Goal: Task Accomplishment & Management: Use online tool/utility

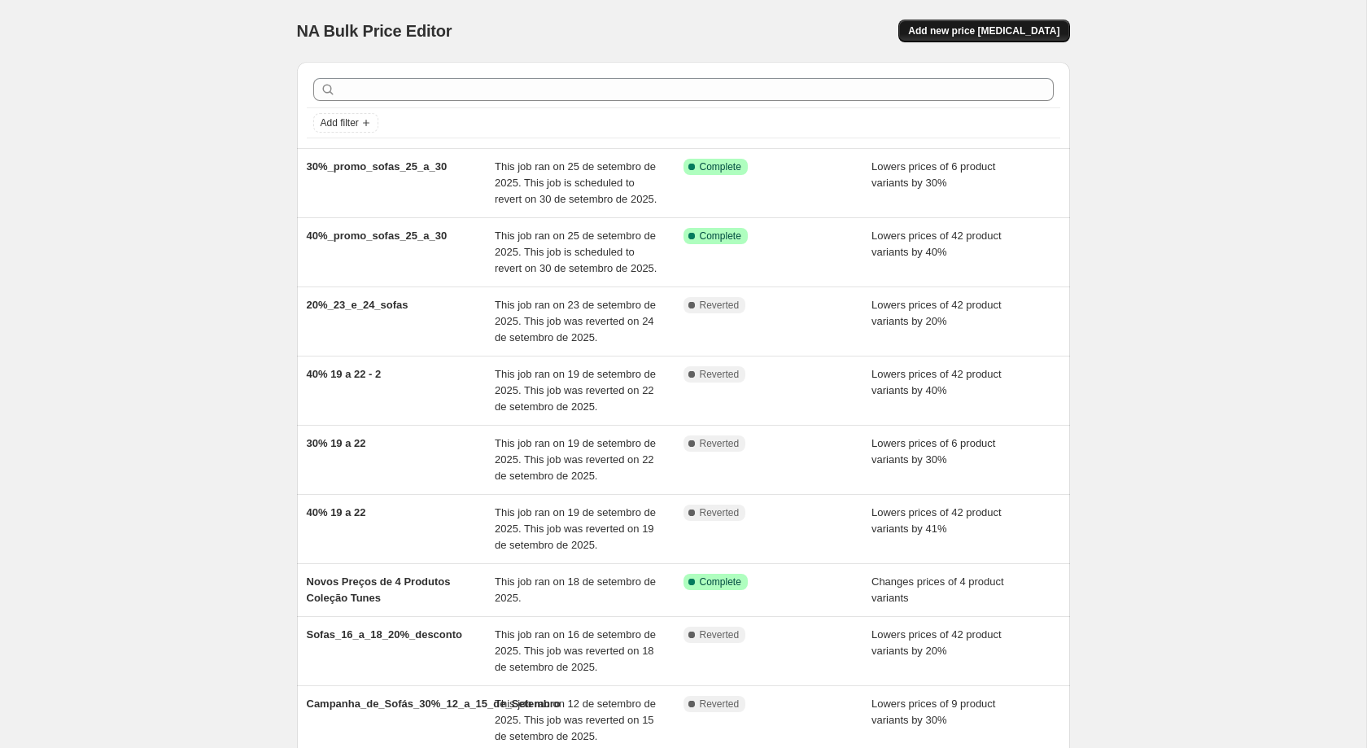
click at [1031, 28] on span "Add new price [MEDICAL_DATA]" at bounding box center [983, 30] width 151 height 13
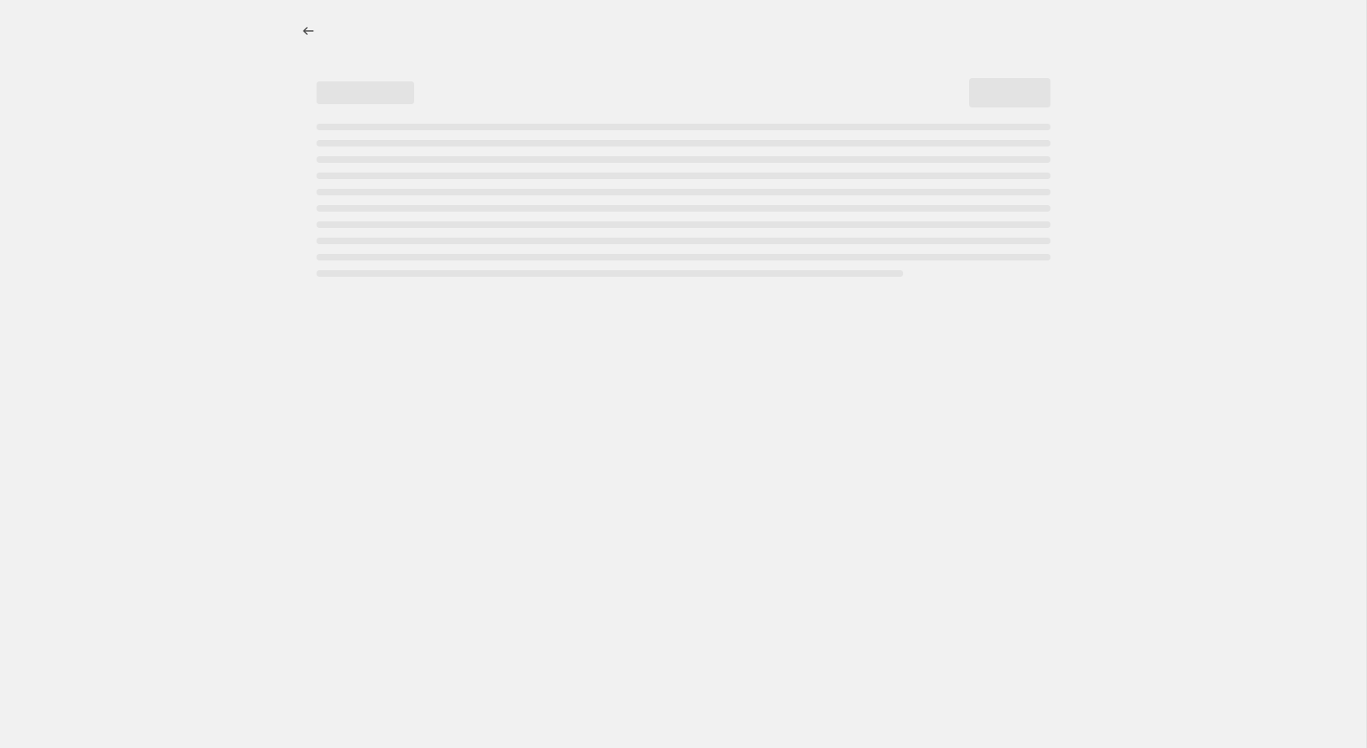
select select "percentage"
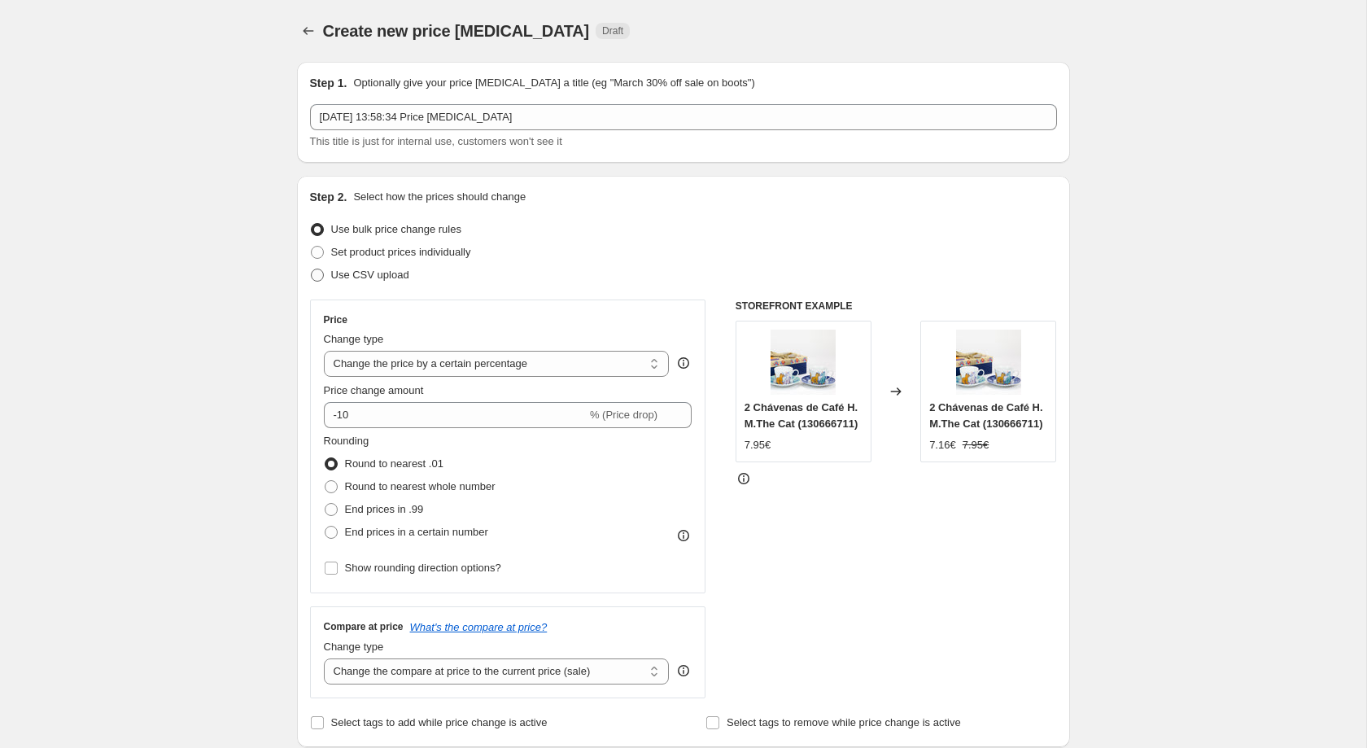
click at [361, 269] on span "Use CSV upload" at bounding box center [370, 275] width 78 height 16
click at [312, 269] on input "Use CSV upload" at bounding box center [311, 269] width 1 height 1
radio input "true"
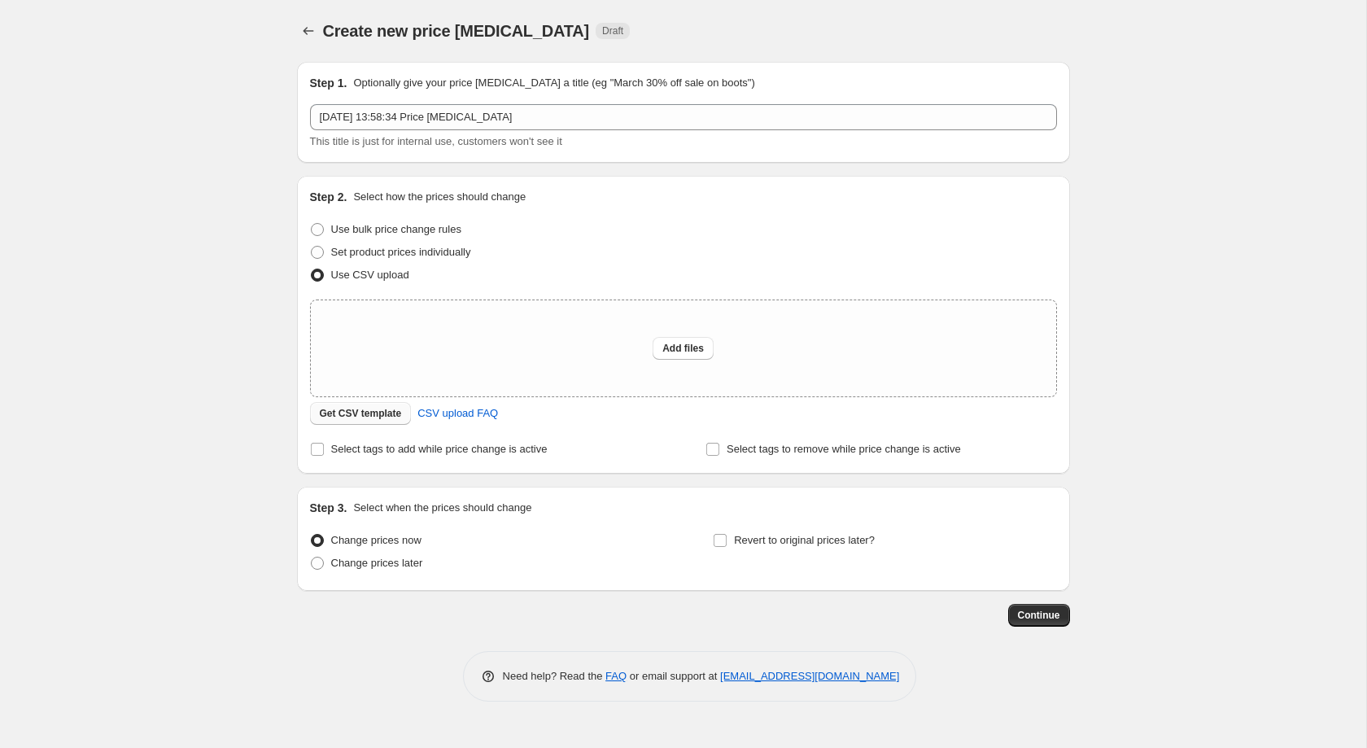
click at [380, 419] on span "Get CSV template" at bounding box center [361, 413] width 82 height 13
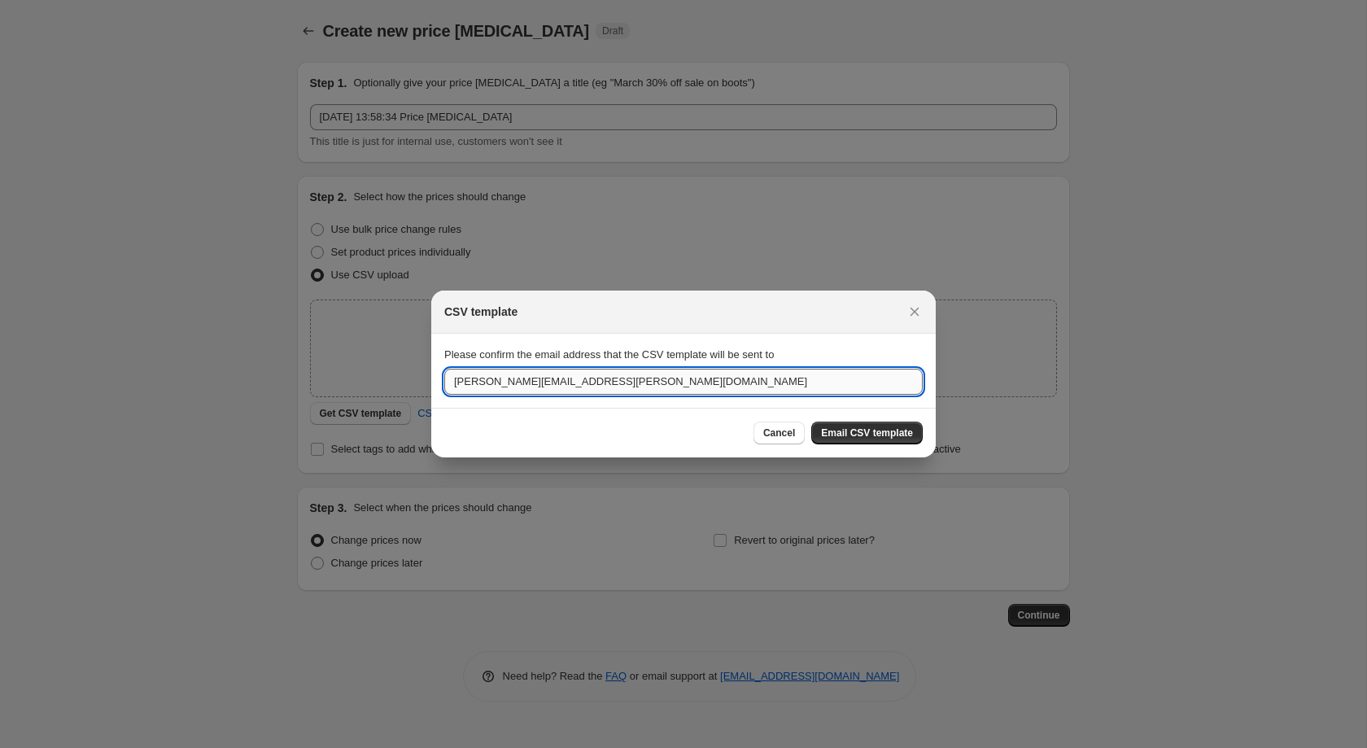
click at [819, 392] on input "[PERSON_NAME][EMAIL_ADDRESS][PERSON_NAME][DOMAIN_NAME]" at bounding box center [683, 382] width 478 height 26
click at [913, 310] on icon "Close" at bounding box center [914, 312] width 9 height 9
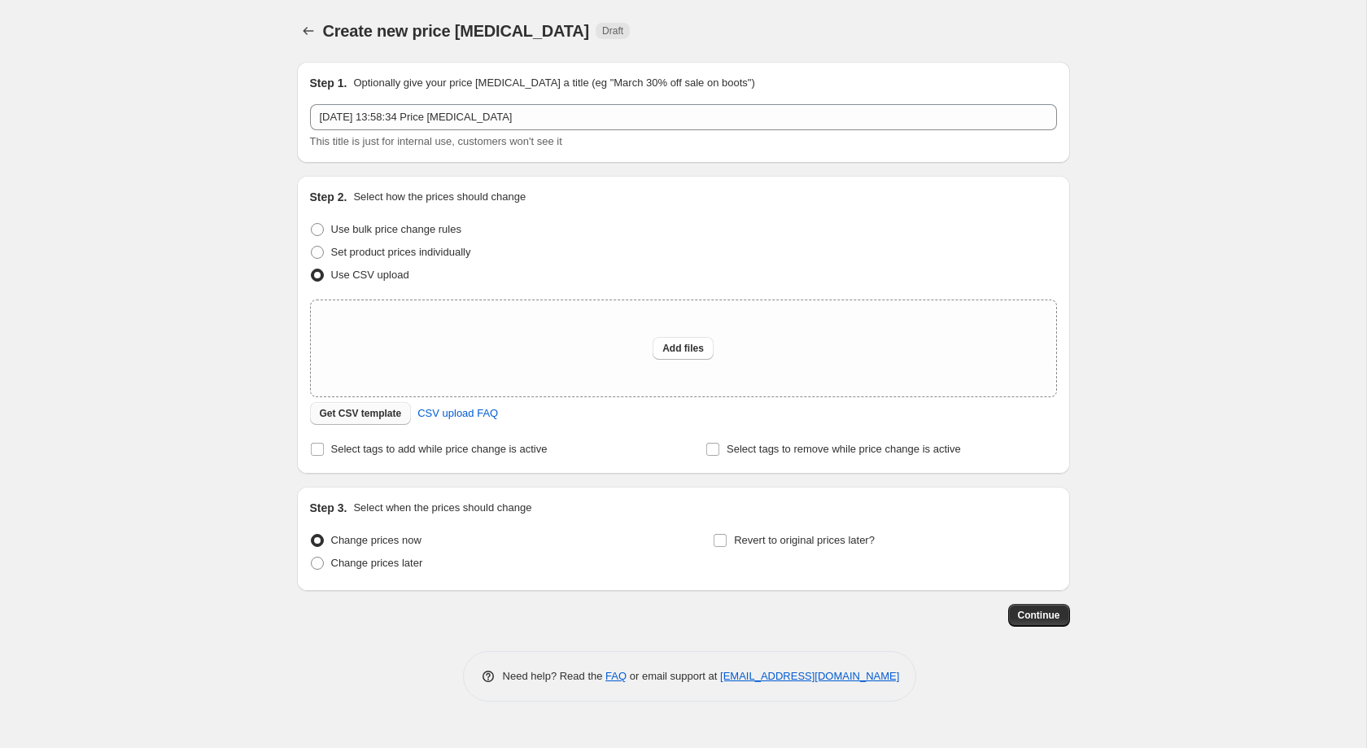
click at [389, 411] on span "Get CSV template" at bounding box center [361, 413] width 82 height 13
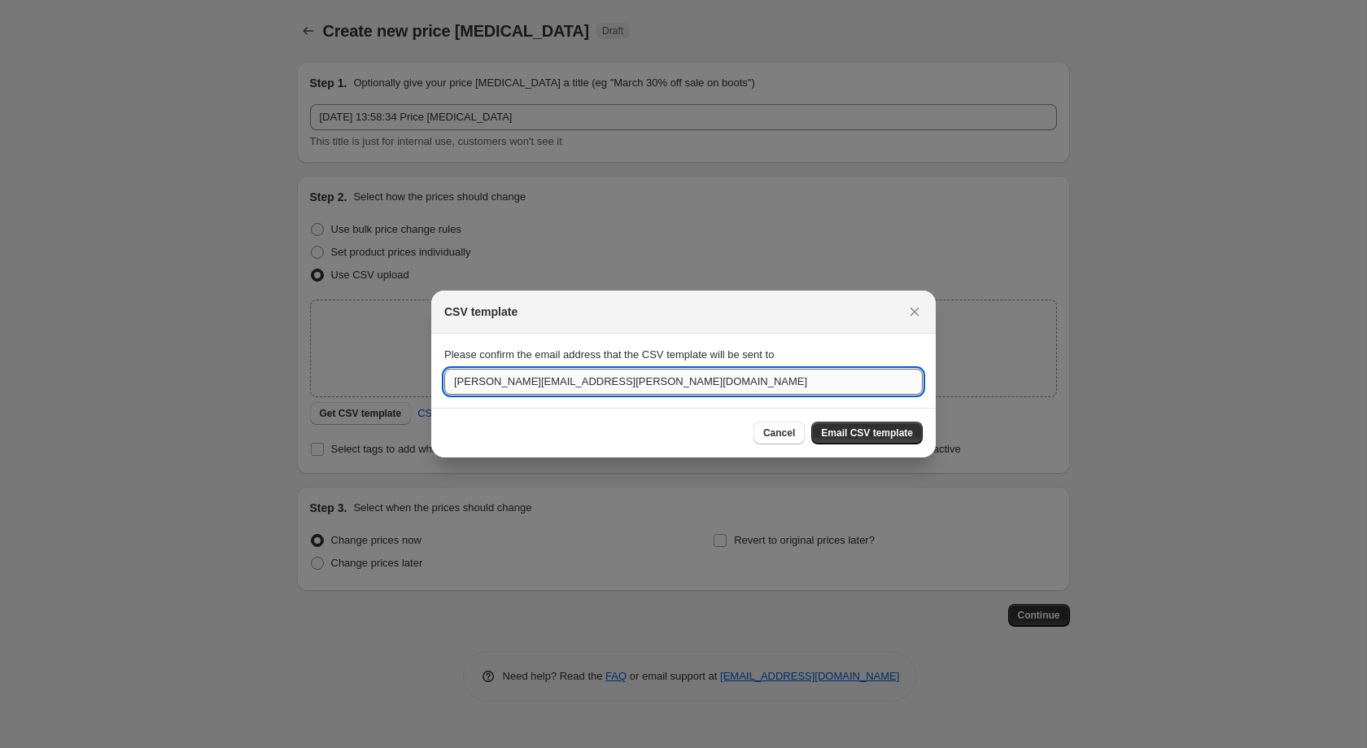
click at [573, 369] on input "[PERSON_NAME][EMAIL_ADDRESS][PERSON_NAME][DOMAIN_NAME]" at bounding box center [683, 382] width 478 height 26
click at [514, 374] on input "[PERSON_NAME][EMAIL_ADDRESS][PERSON_NAME][DOMAIN_NAME]" at bounding box center [683, 382] width 478 height 26
drag, startPoint x: 604, startPoint y: 378, endPoint x: 320, endPoint y: 382, distance: 284.0
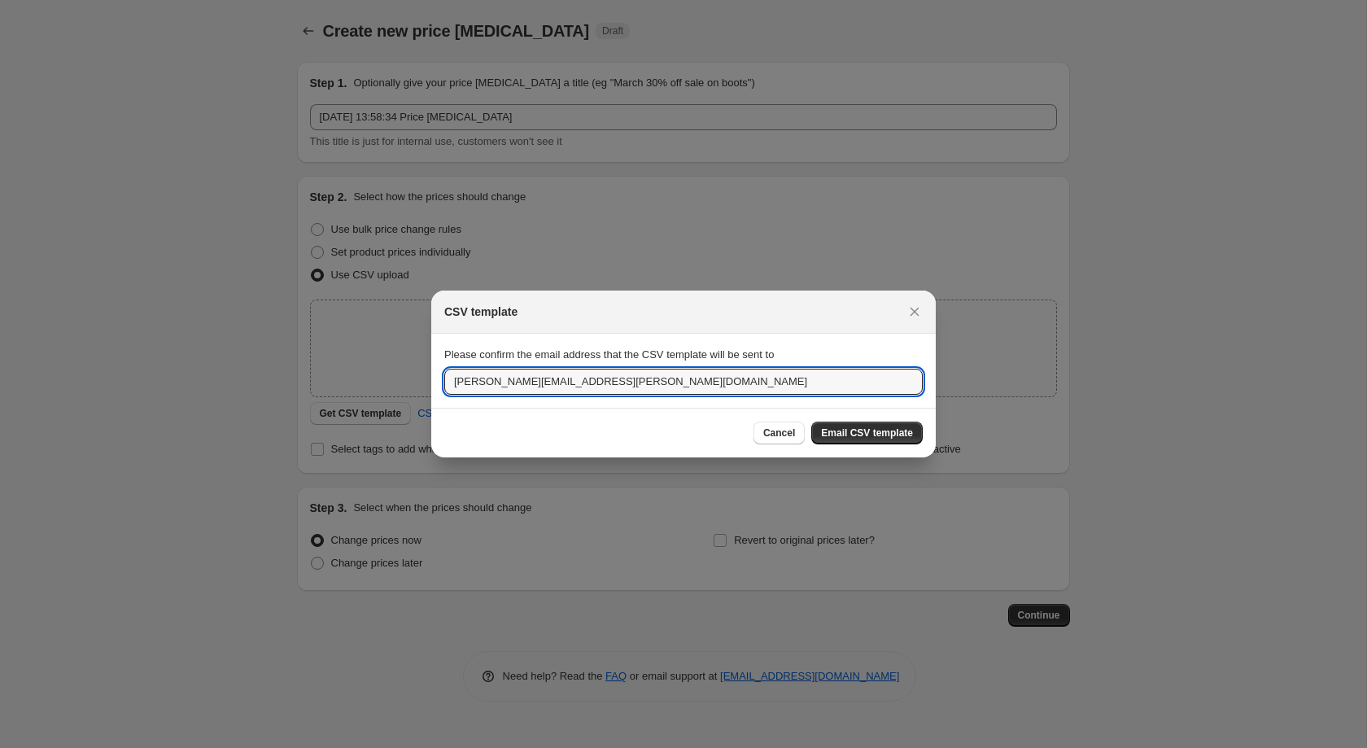
click at [320, 747] on div "CSV template Please confirm the email address that the CSV template will be sen…" at bounding box center [683, 748] width 1367 height 0
type input "[EMAIL_ADDRESS][DOMAIN_NAME]"
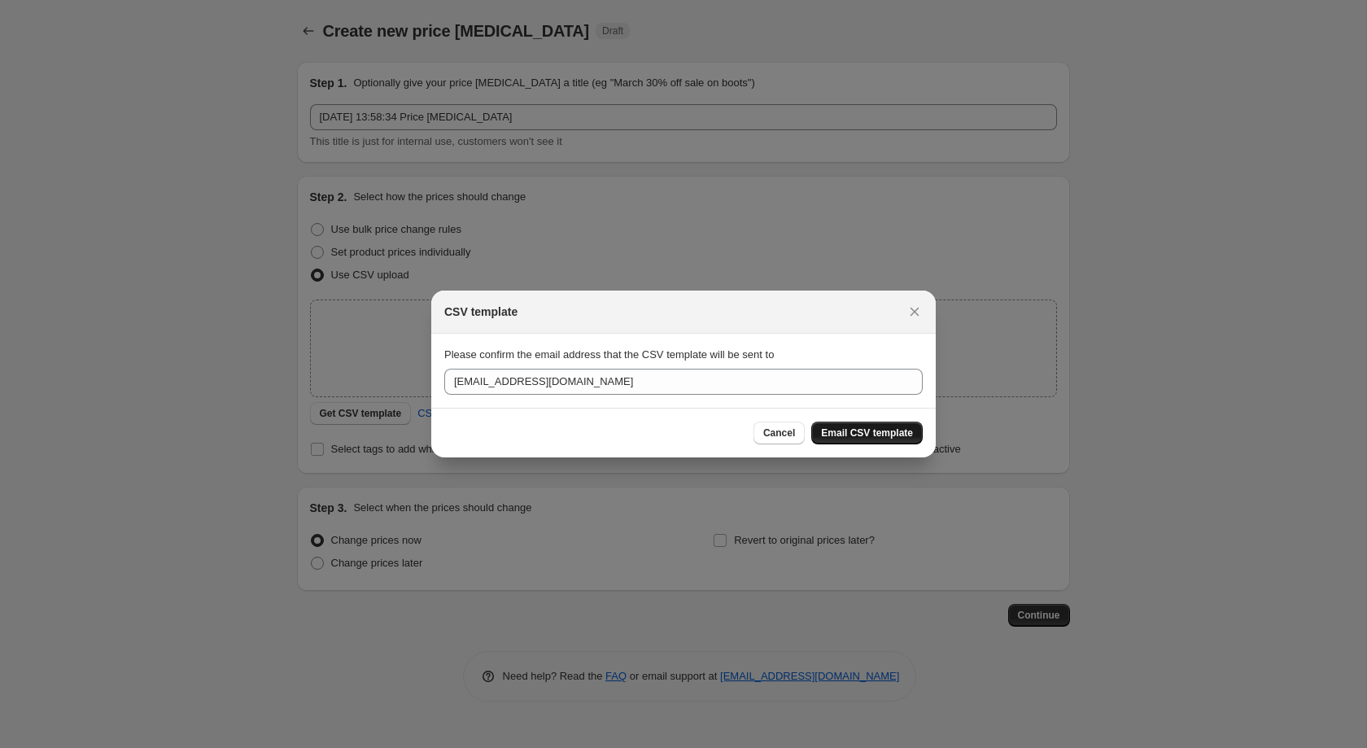
click at [849, 421] on button "Email CSV template" at bounding box center [866, 432] width 111 height 23
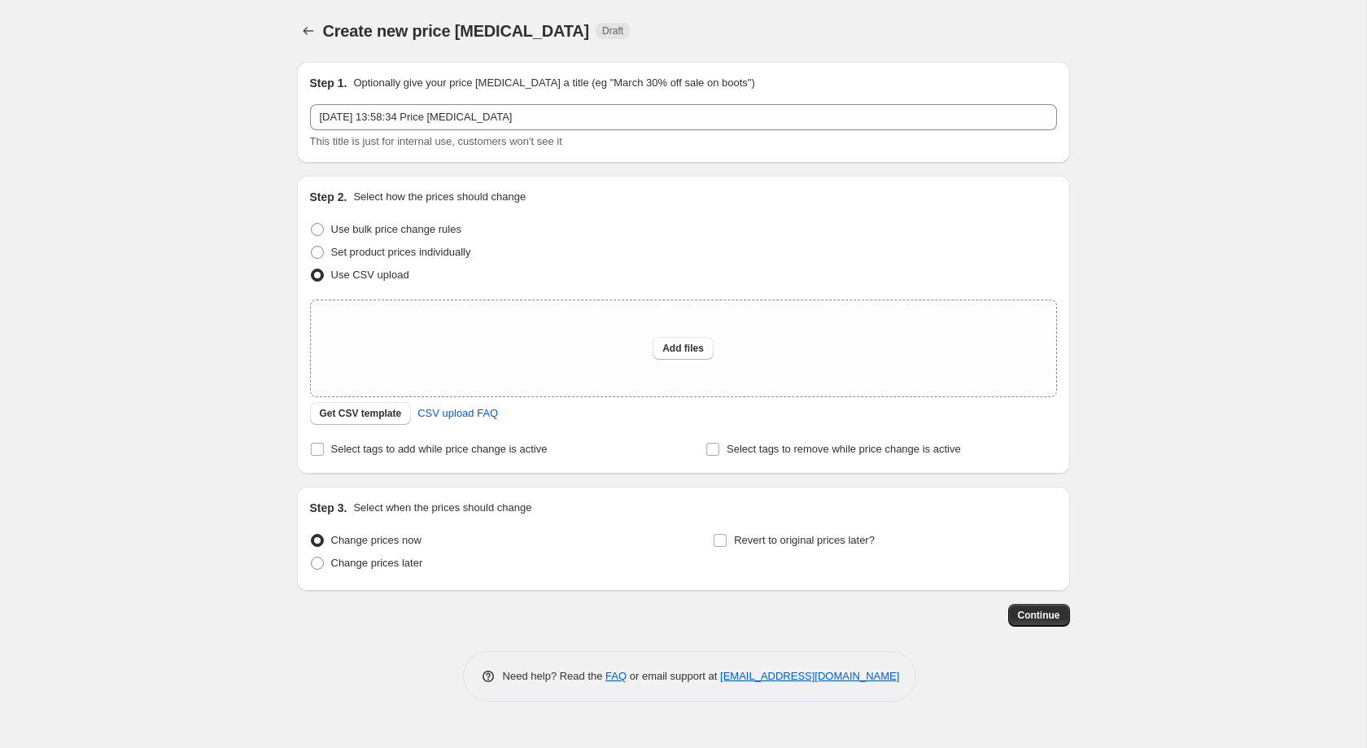
click at [1001, 12] on div "Create new price [MEDICAL_DATA]. This page is ready Create new price [MEDICAL_D…" at bounding box center [683, 31] width 773 height 62
click at [1098, 29] on div "Create new price [MEDICAL_DATA]. This page is ready Create new price [MEDICAL_D…" at bounding box center [683, 374] width 1366 height 748
click at [692, 364] on div "Add files" at bounding box center [683, 348] width 745 height 96
type input "C:\fakepath\Preços Pedidos - Promos [DATE] Sofia Setembro - Folha1.csv"
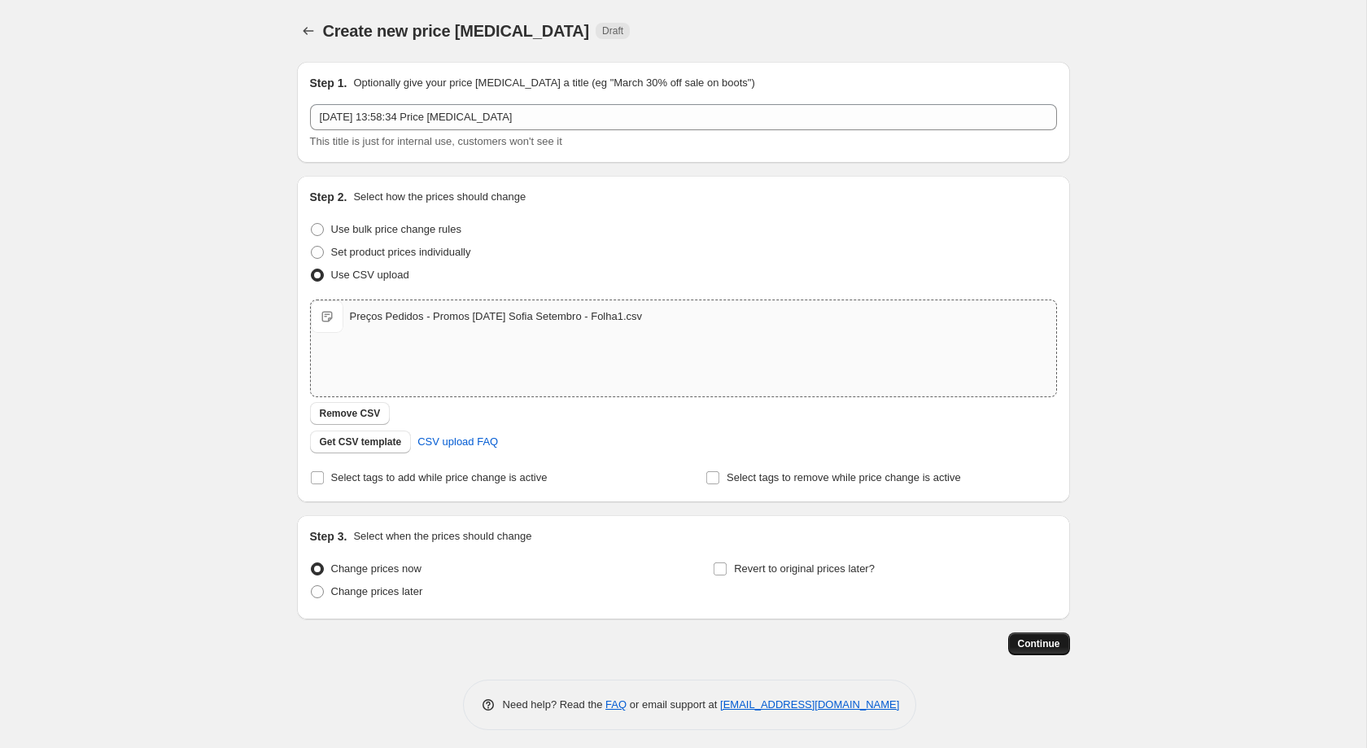
click at [1015, 648] on button "Continue" at bounding box center [1039, 643] width 62 height 23
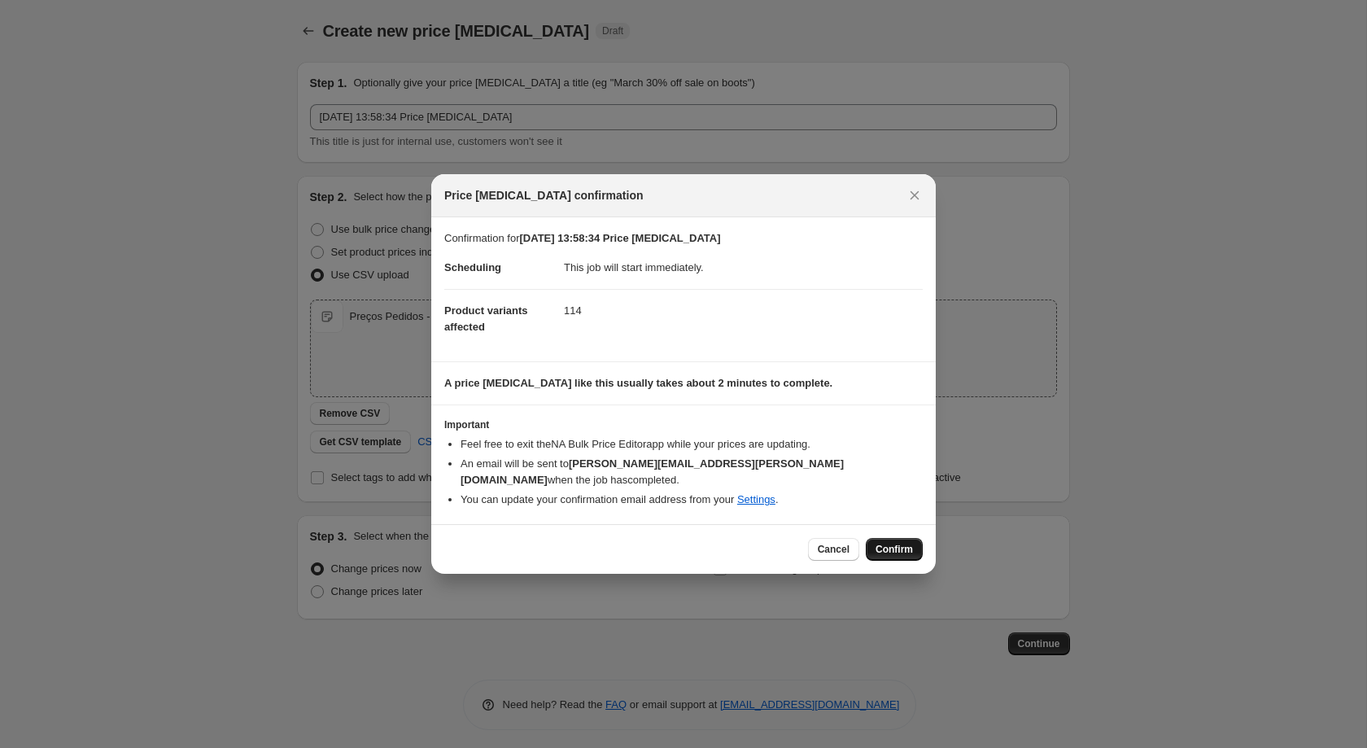
click at [914, 549] on button "Confirm" at bounding box center [894, 549] width 57 height 23
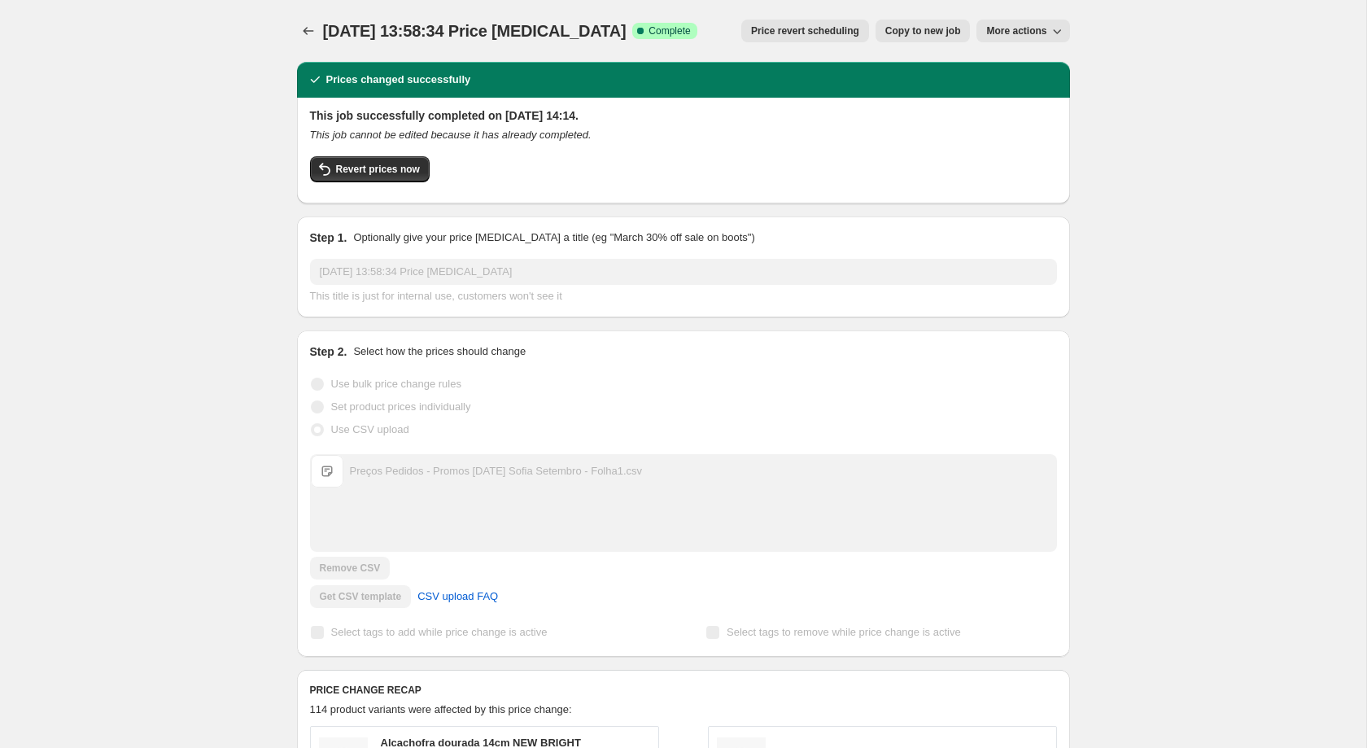
click at [1031, 34] on span "More actions" at bounding box center [1016, 30] width 60 height 13
click at [297, 25] on button "Price change jobs" at bounding box center [308, 31] width 23 height 23
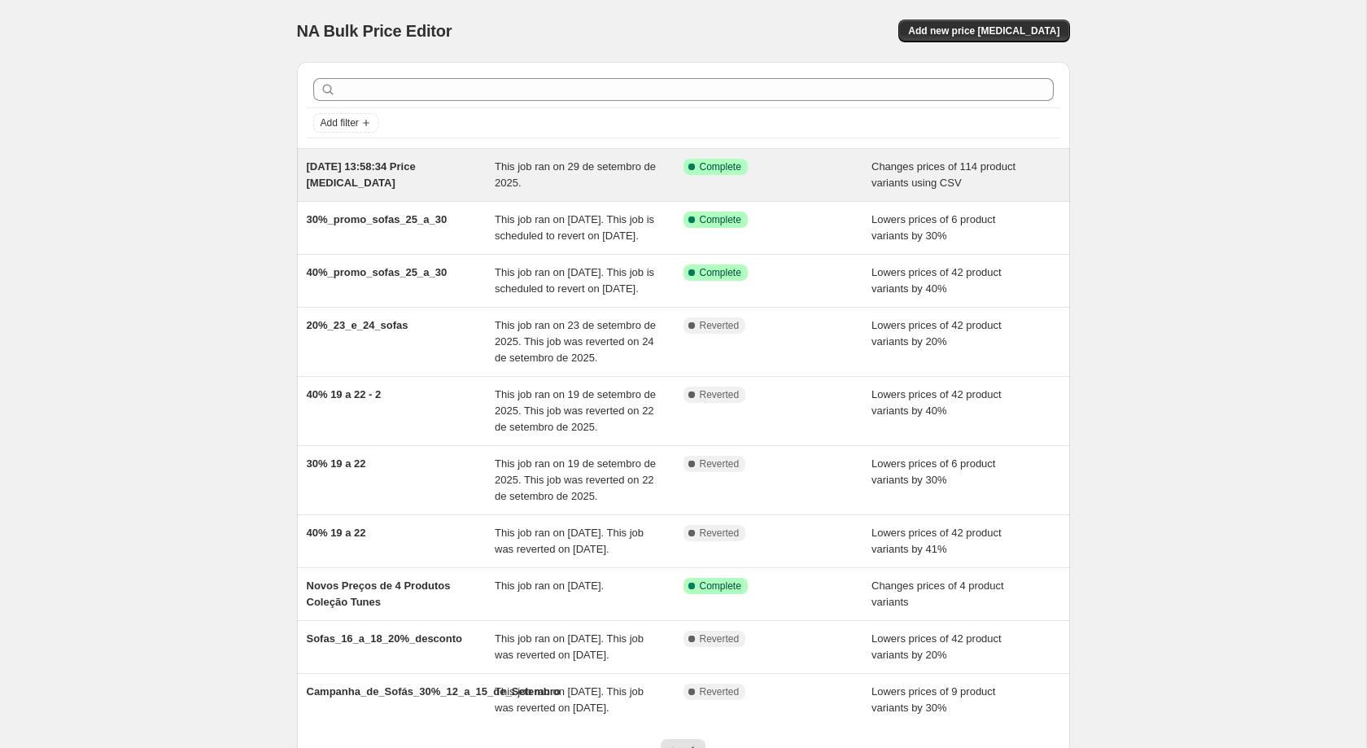
click at [818, 164] on div "Success Complete Complete" at bounding box center [765, 167] width 164 height 16
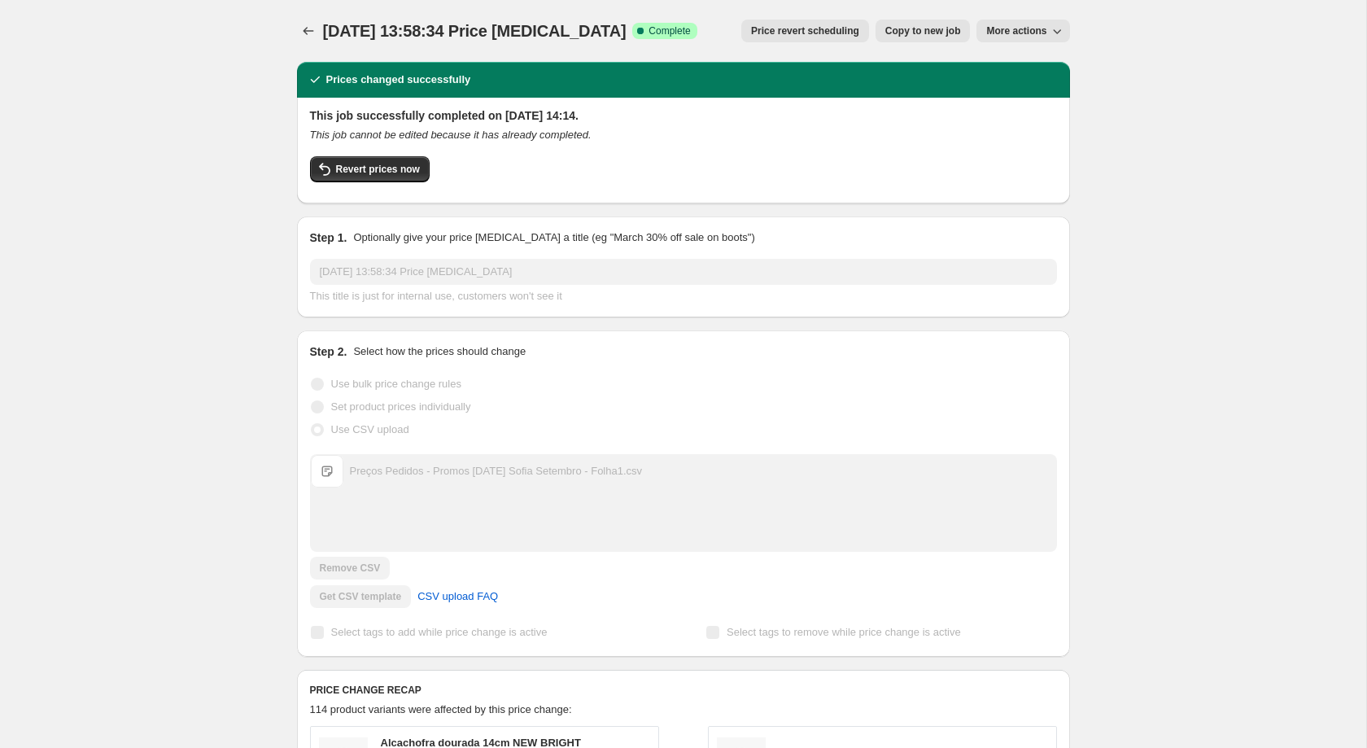
click at [557, 251] on div "Step 1. Optionally give your price change job a title (eg "March 30% off sale o…" at bounding box center [683, 266] width 747 height 75
click at [319, 30] on button "Price change jobs" at bounding box center [308, 31] width 23 height 23
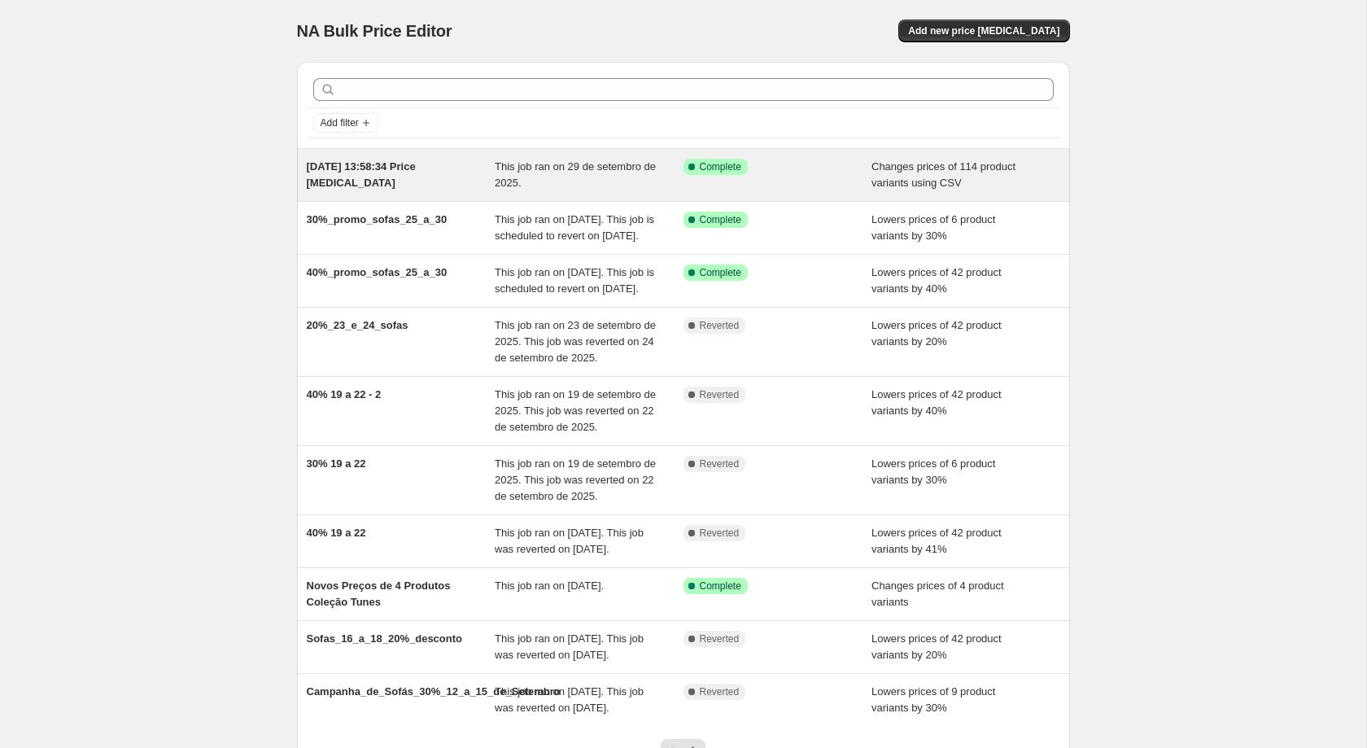
drag, startPoint x: 365, startPoint y: 183, endPoint x: 305, endPoint y: 162, distance: 63.8
click at [307, 162] on div "[DATE] 13:58:34 Price [MEDICAL_DATA]" at bounding box center [401, 175] width 189 height 33
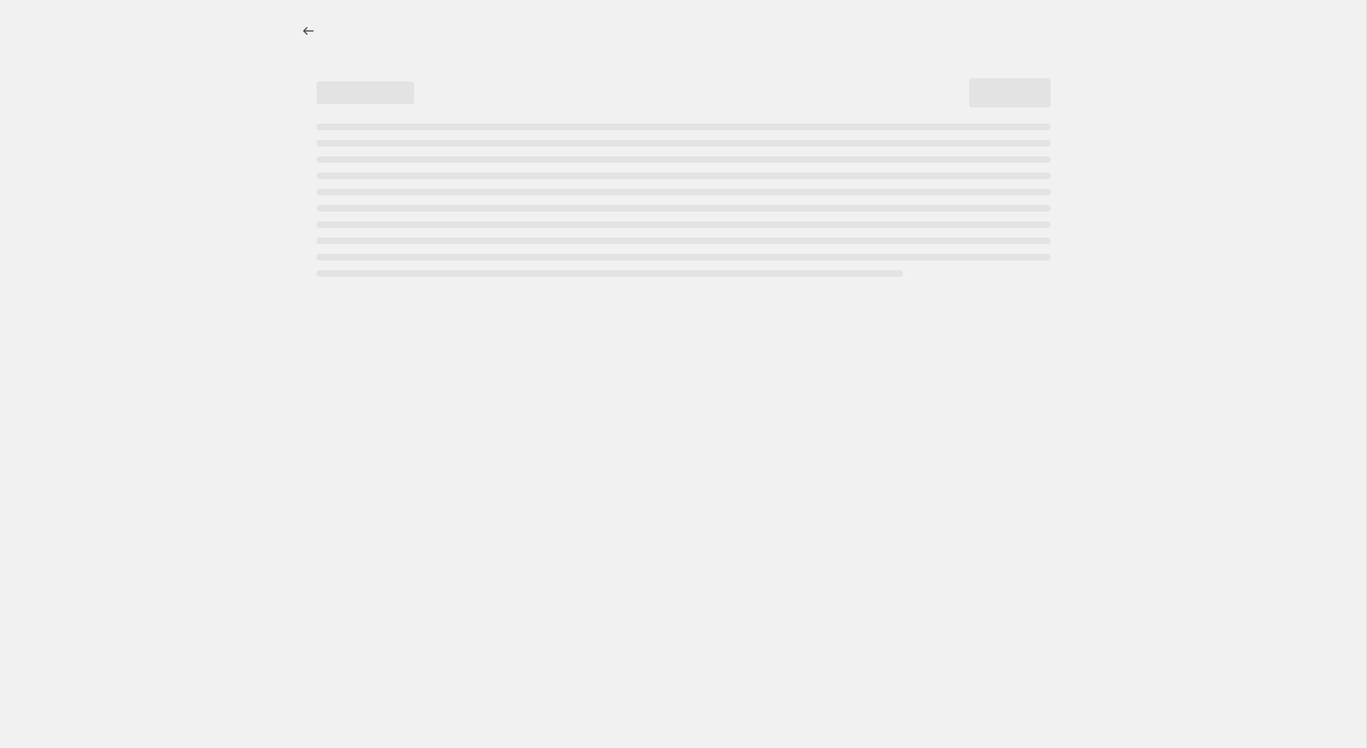
click at [238, 157] on div at bounding box center [683, 374] width 1366 height 748
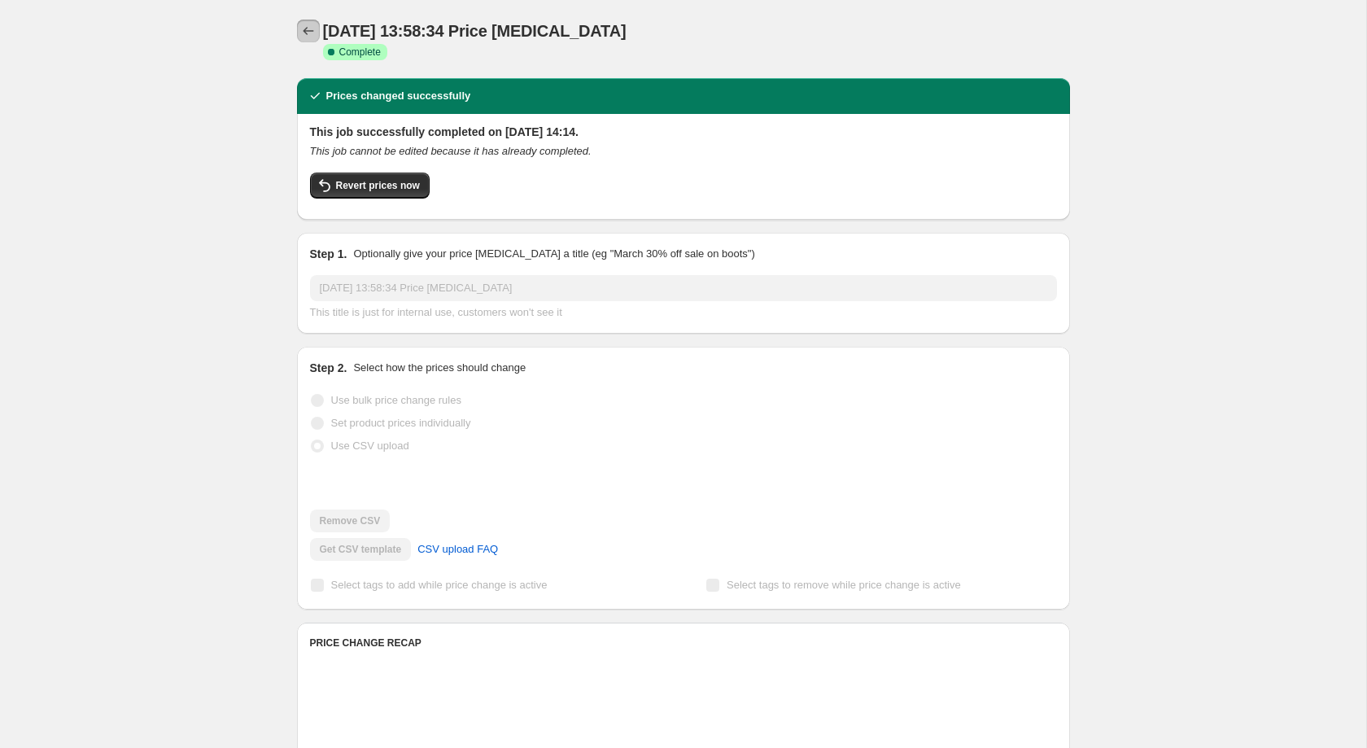
click at [300, 20] on button "Price change jobs" at bounding box center [308, 31] width 23 height 23
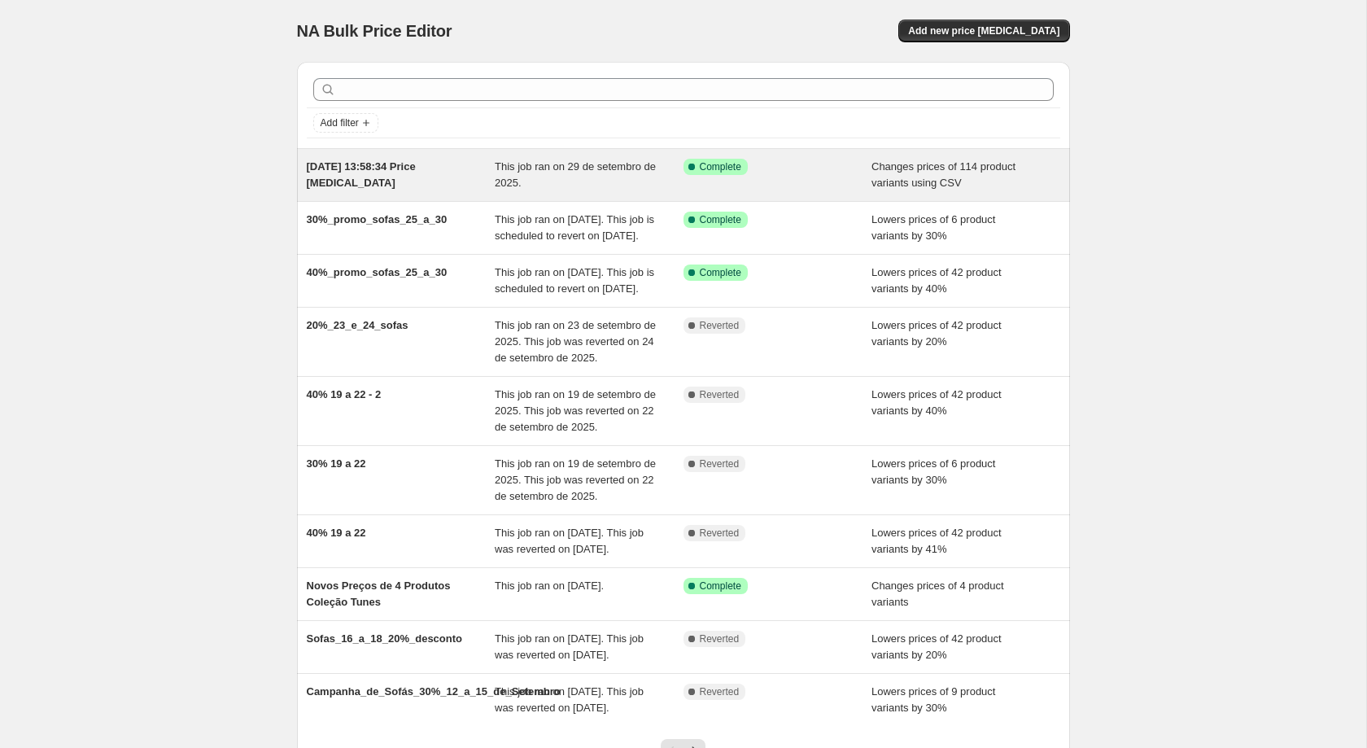
click at [708, 185] on div "Success Complete Complete" at bounding box center [777, 175] width 189 height 33
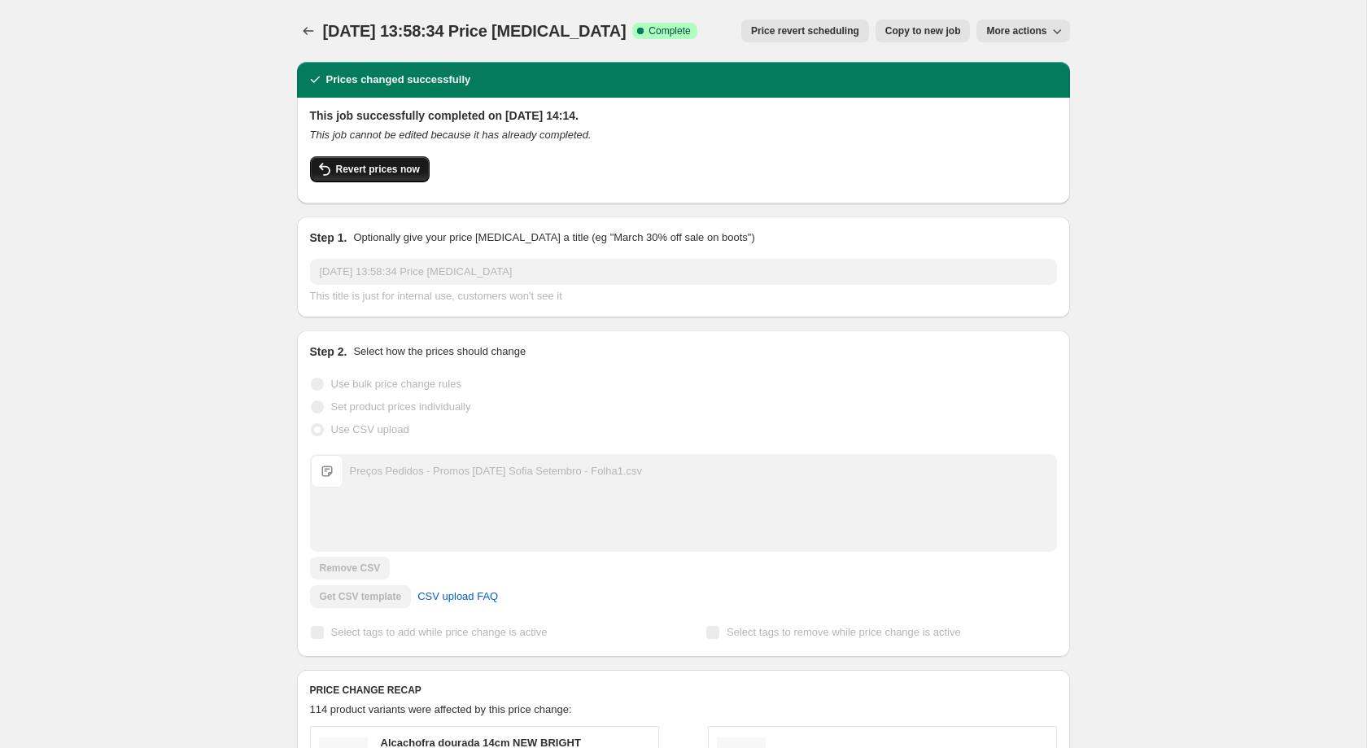
click at [404, 172] on span "Revert prices now" at bounding box center [378, 169] width 84 height 13
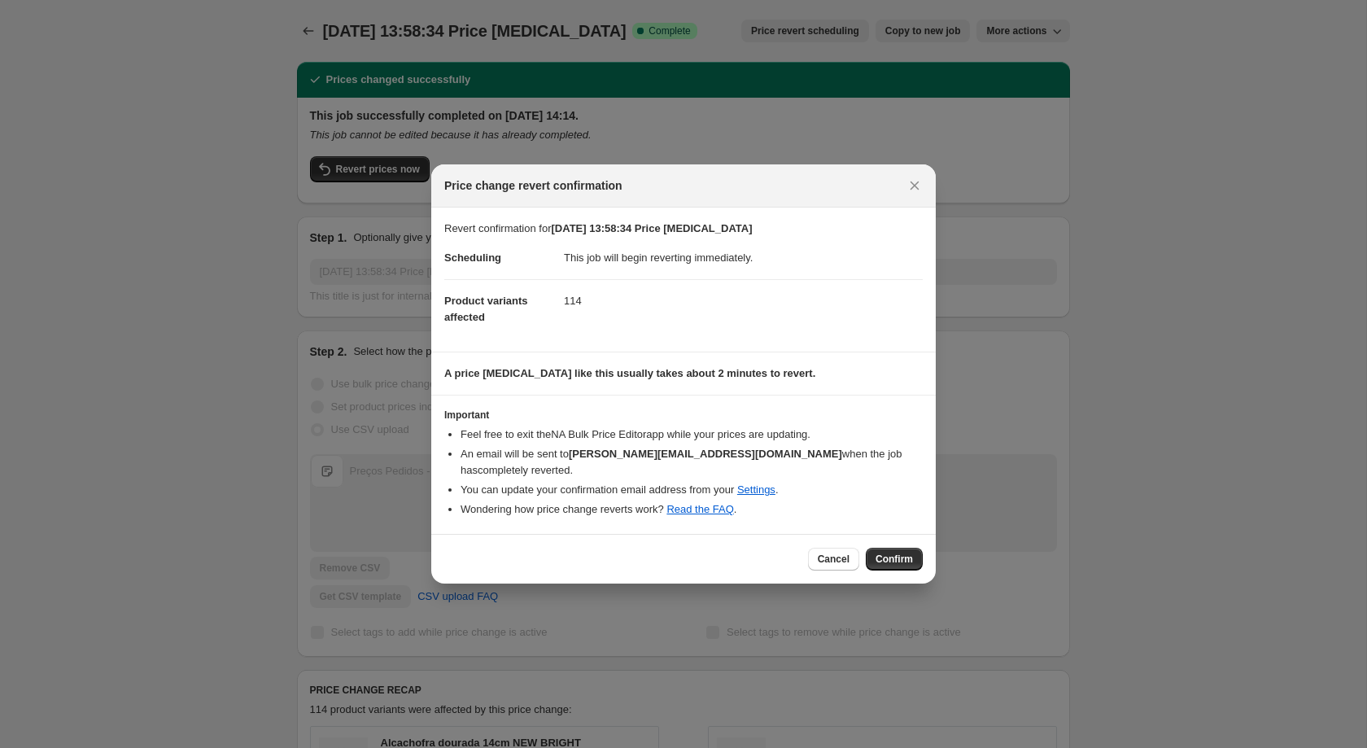
click at [923, 554] on div "Cancel Confirm" at bounding box center [683, 559] width 504 height 50
click at [912, 549] on button "Confirm" at bounding box center [894, 559] width 57 height 23
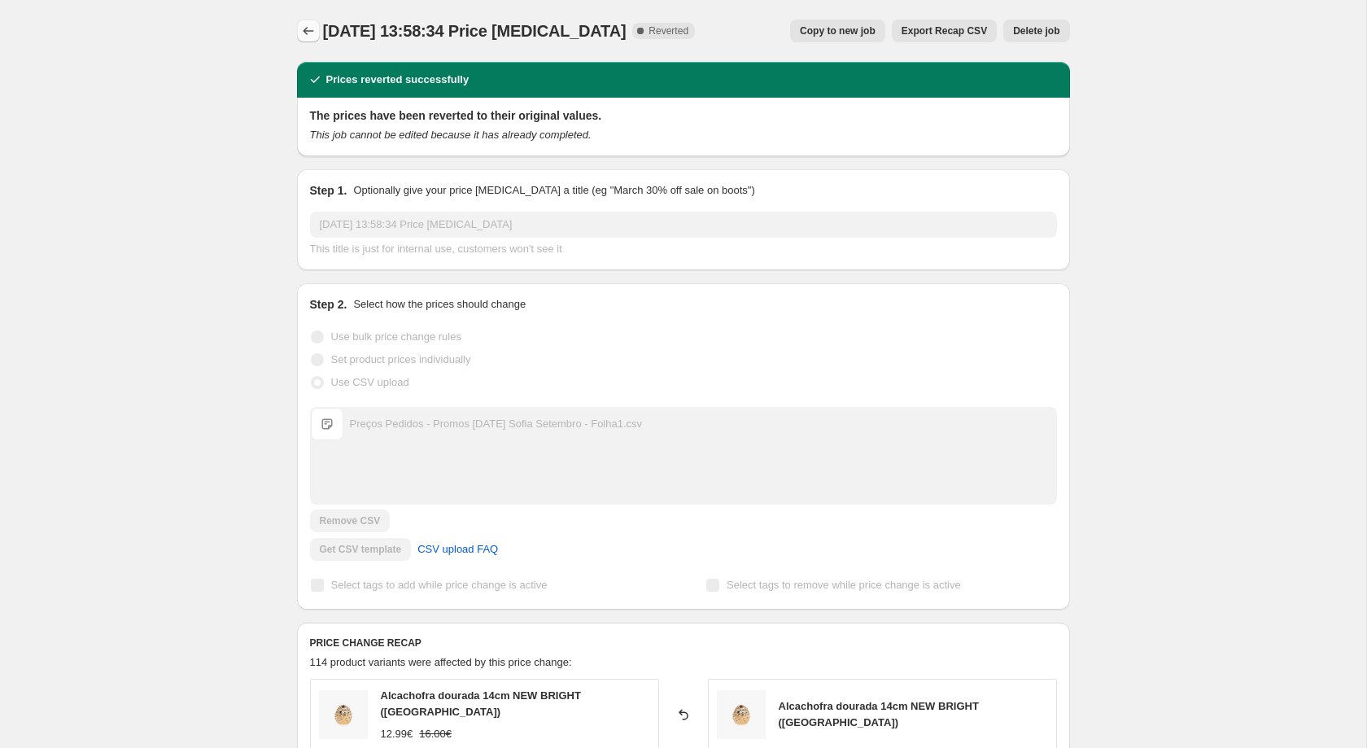
click at [312, 24] on icon "Price change jobs" at bounding box center [308, 31] width 16 height 16
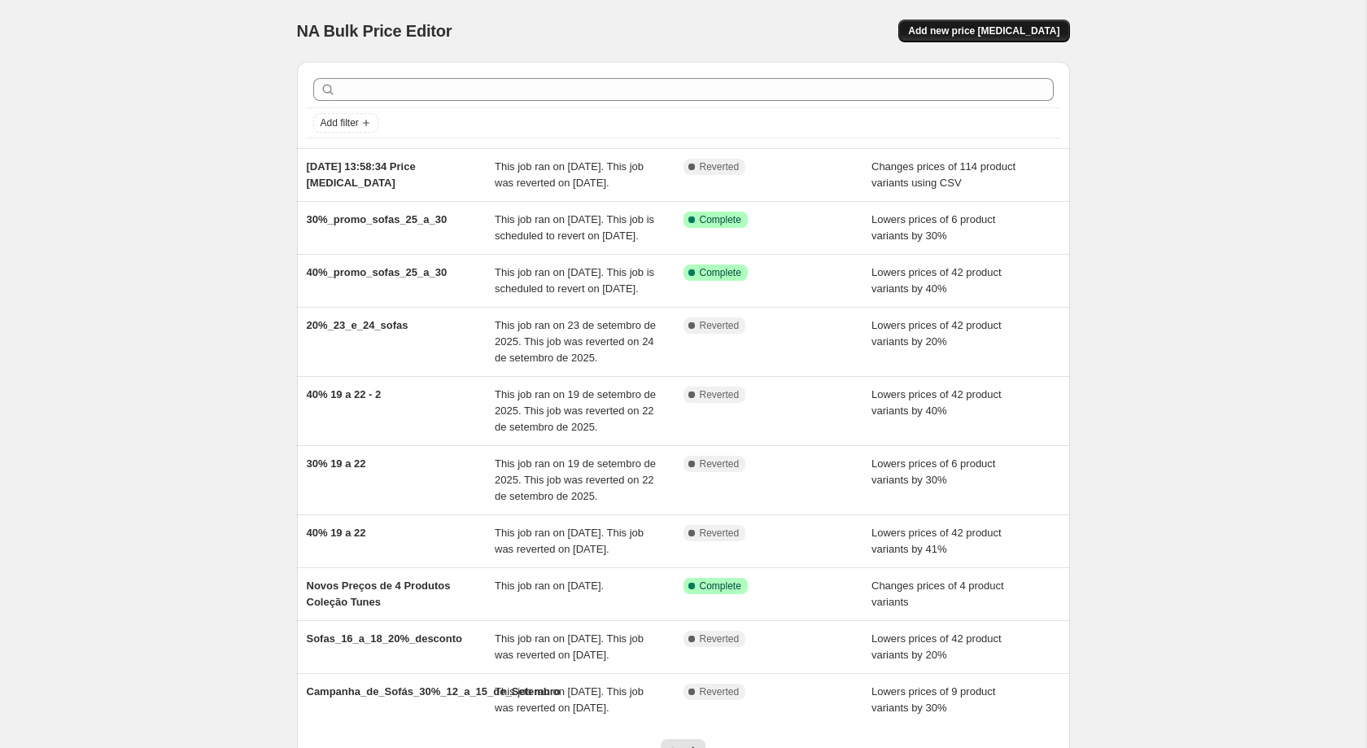
click at [984, 33] on span "Add new price [MEDICAL_DATA]" at bounding box center [983, 30] width 151 height 13
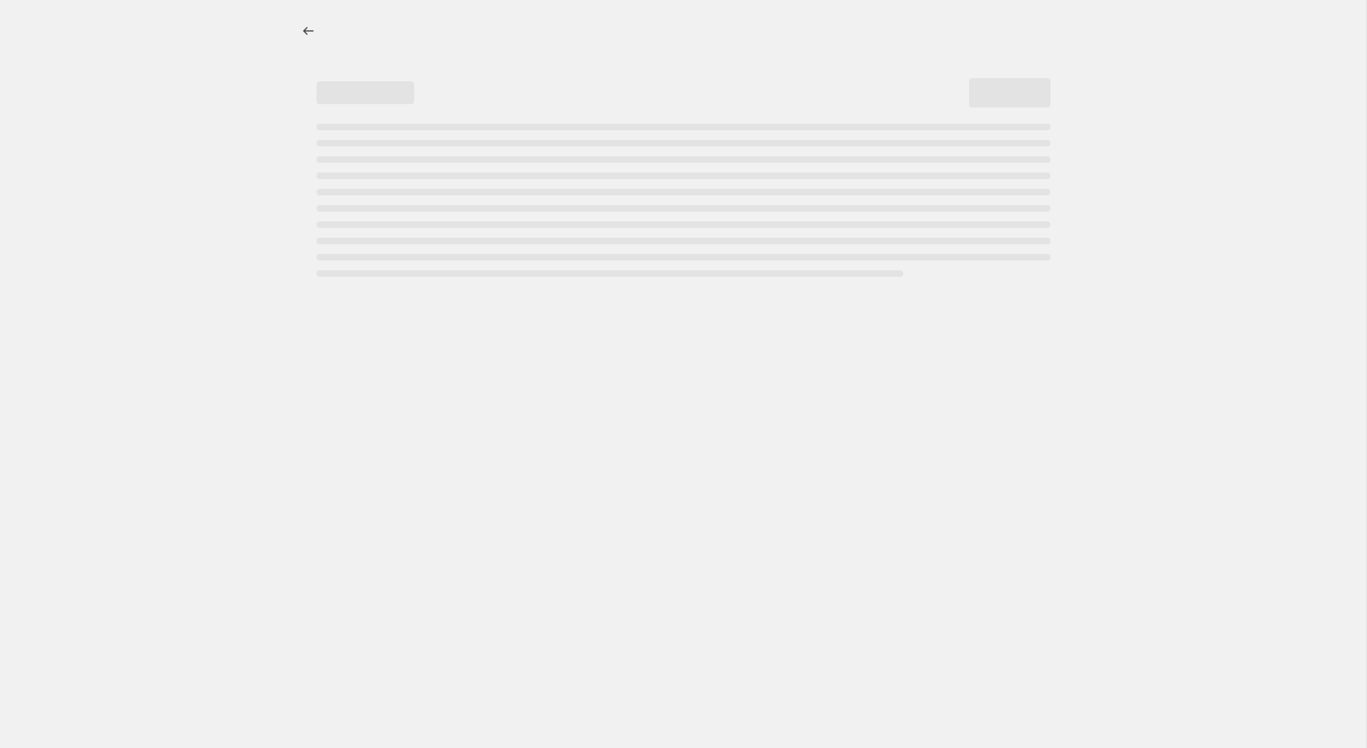
select select "percentage"
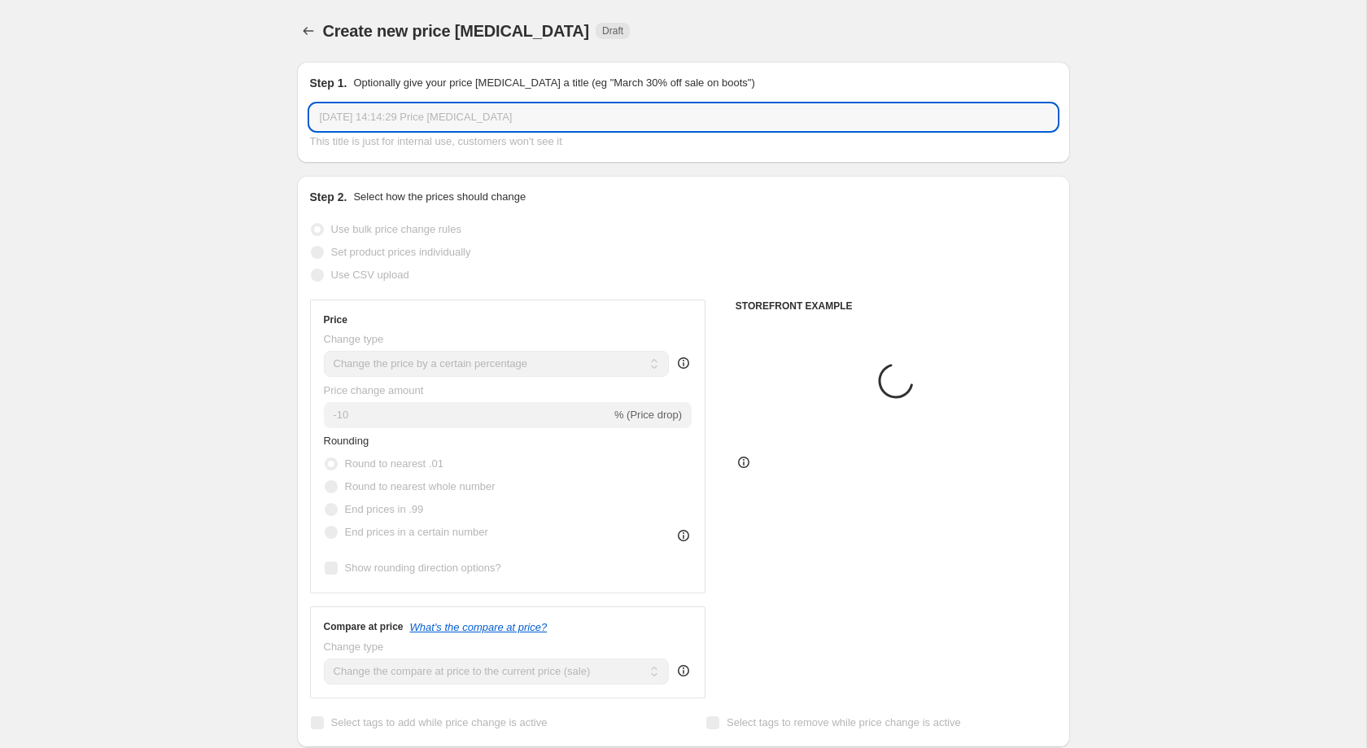
click at [593, 106] on input "29/09/2025, 14:14:29 Price change job" at bounding box center [683, 117] width 747 height 26
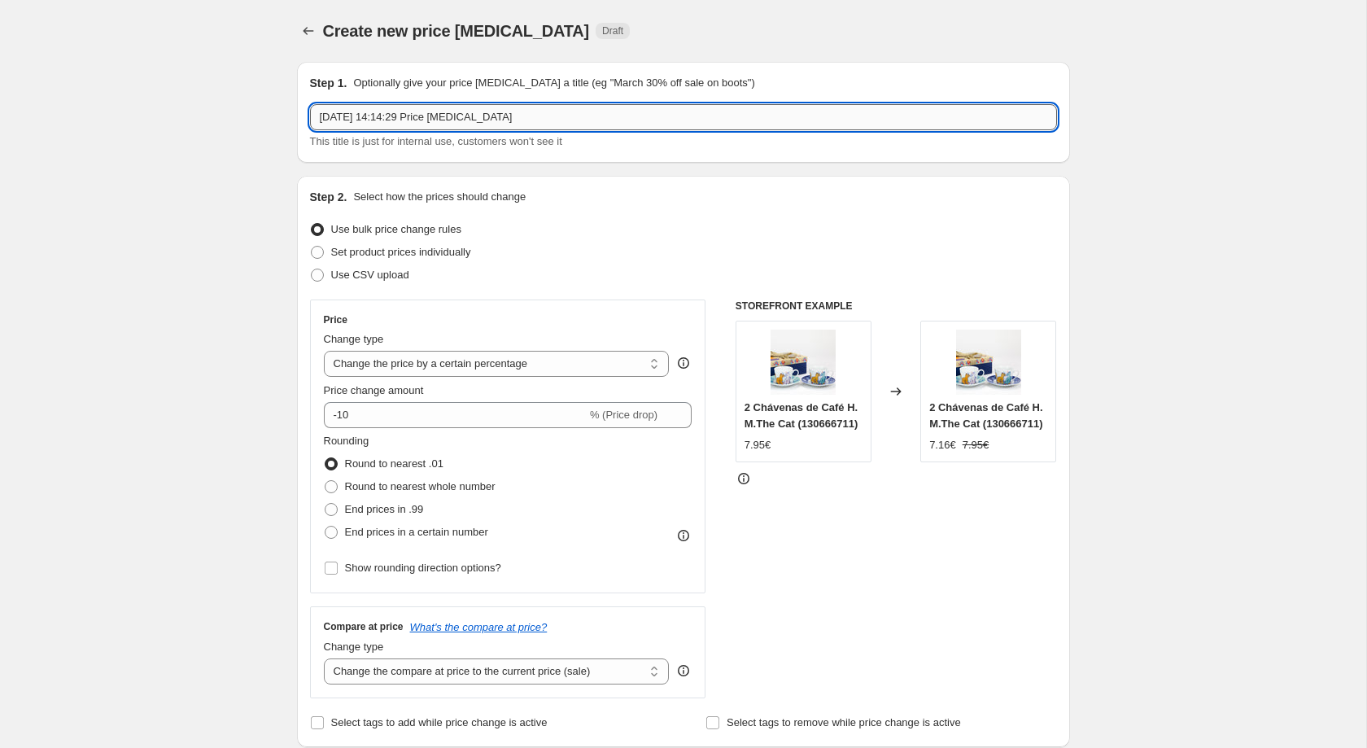
click at [593, 106] on input "29/09/2025, 14:14:29 Price change job" at bounding box center [683, 117] width 747 height 26
type input "Preços_Pedidos_Sofia_Promos_Natal_Semana_39"
click at [366, 271] on span "Use CSV upload" at bounding box center [370, 275] width 78 height 12
click at [312, 269] on input "Use CSV upload" at bounding box center [311, 269] width 1 height 1
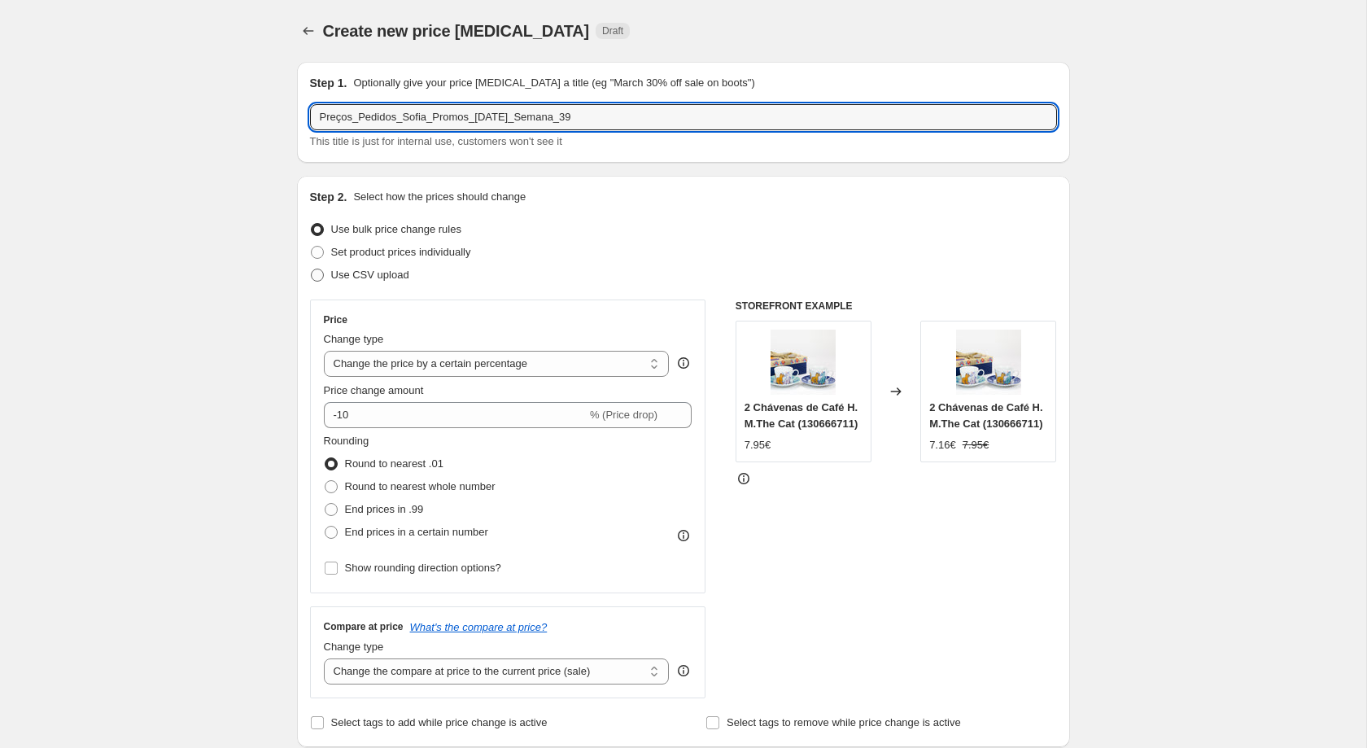
radio input "true"
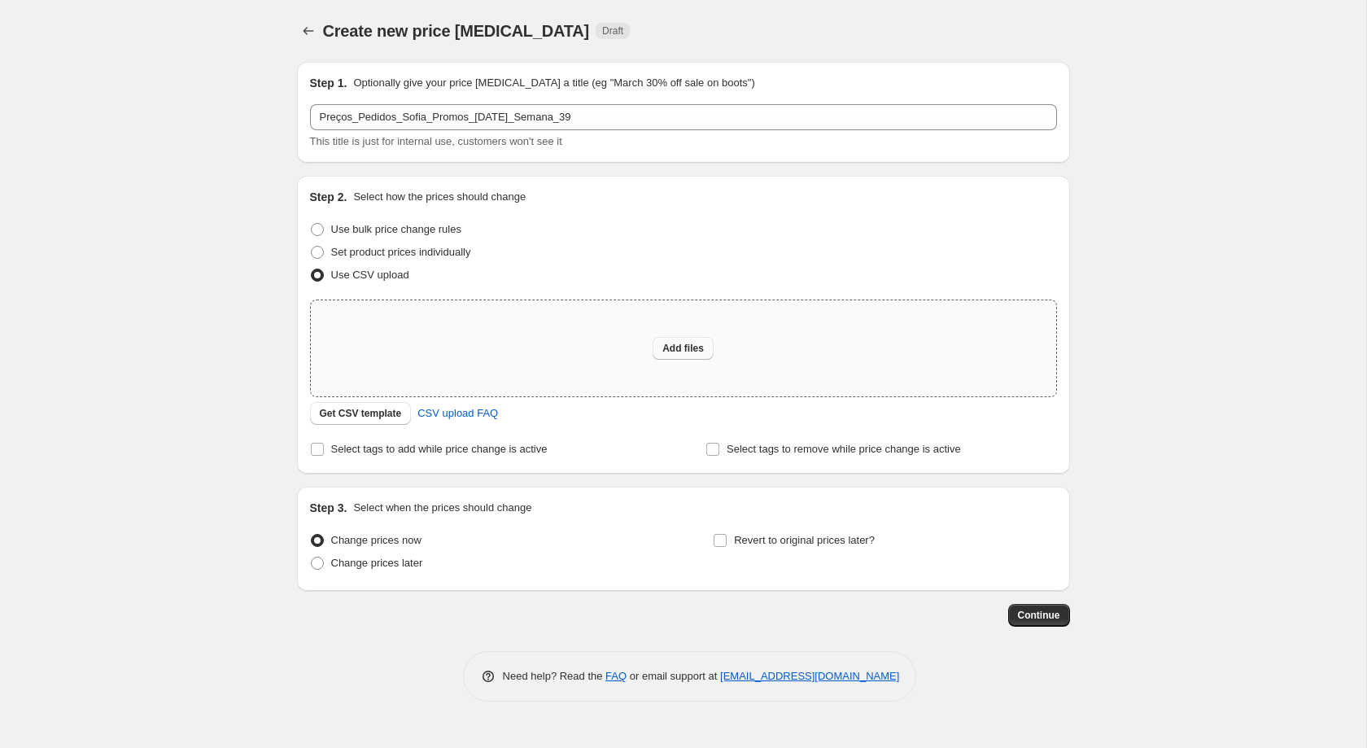
click at [667, 345] on span "Add files" at bounding box center [682, 348] width 41 height 13
type input "C:\fakepath\Preços Pedidos - Promos Natal Sofia Setembro - Folha1 (1).csv"
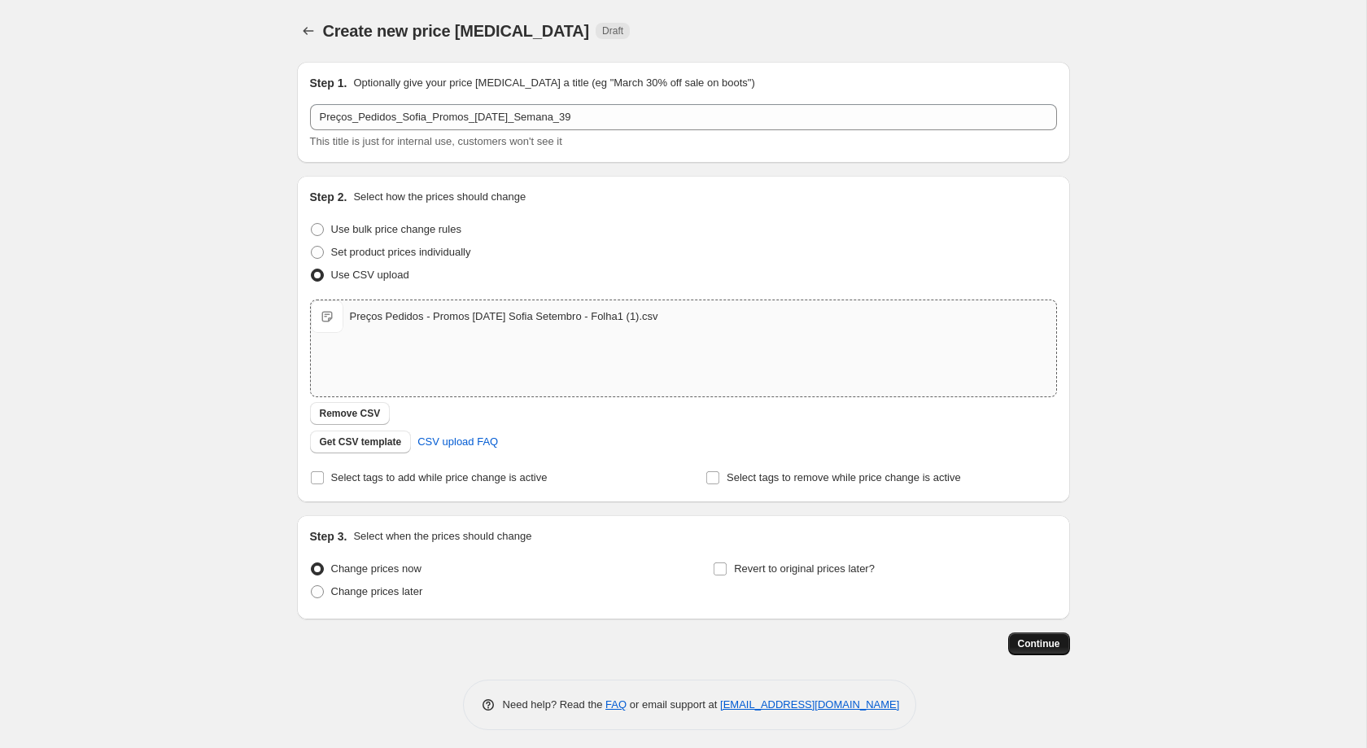
click at [1040, 644] on span "Continue" at bounding box center [1039, 643] width 42 height 13
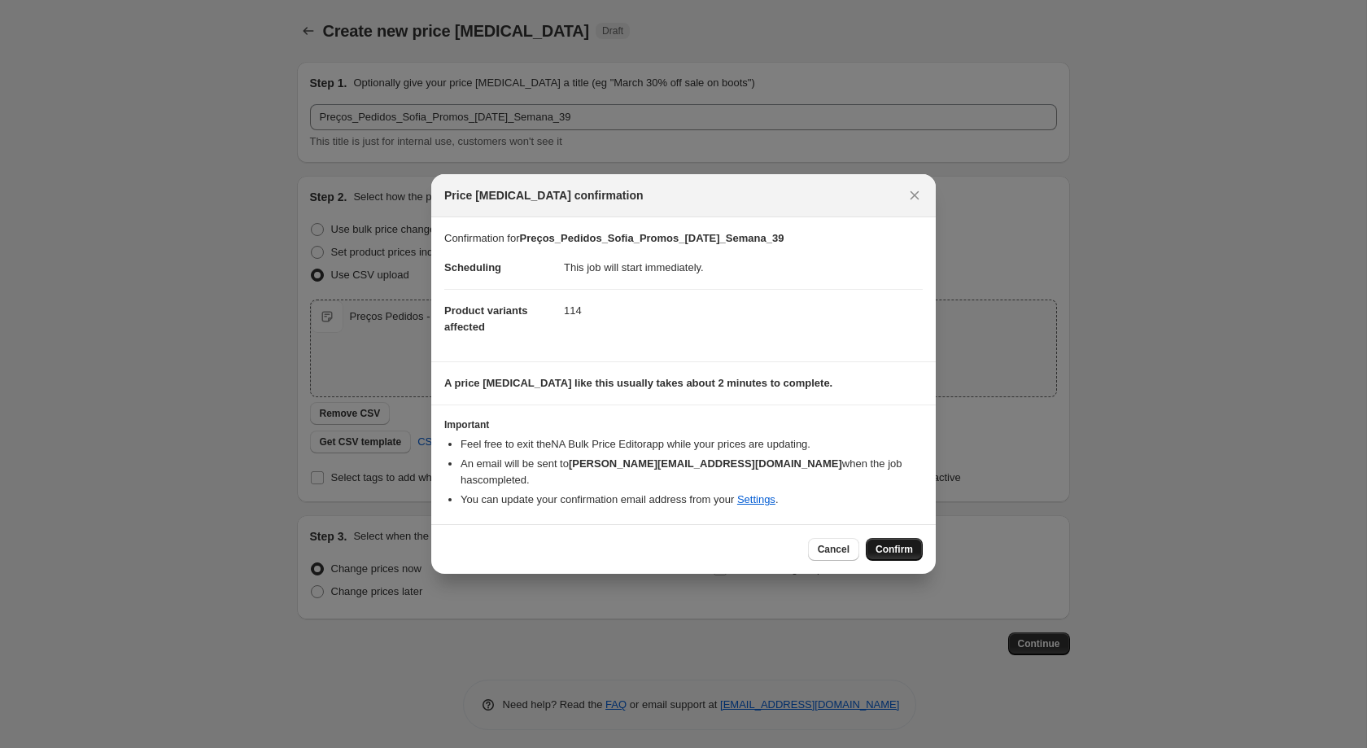
click at [906, 543] on span "Confirm" at bounding box center [893, 549] width 37 height 13
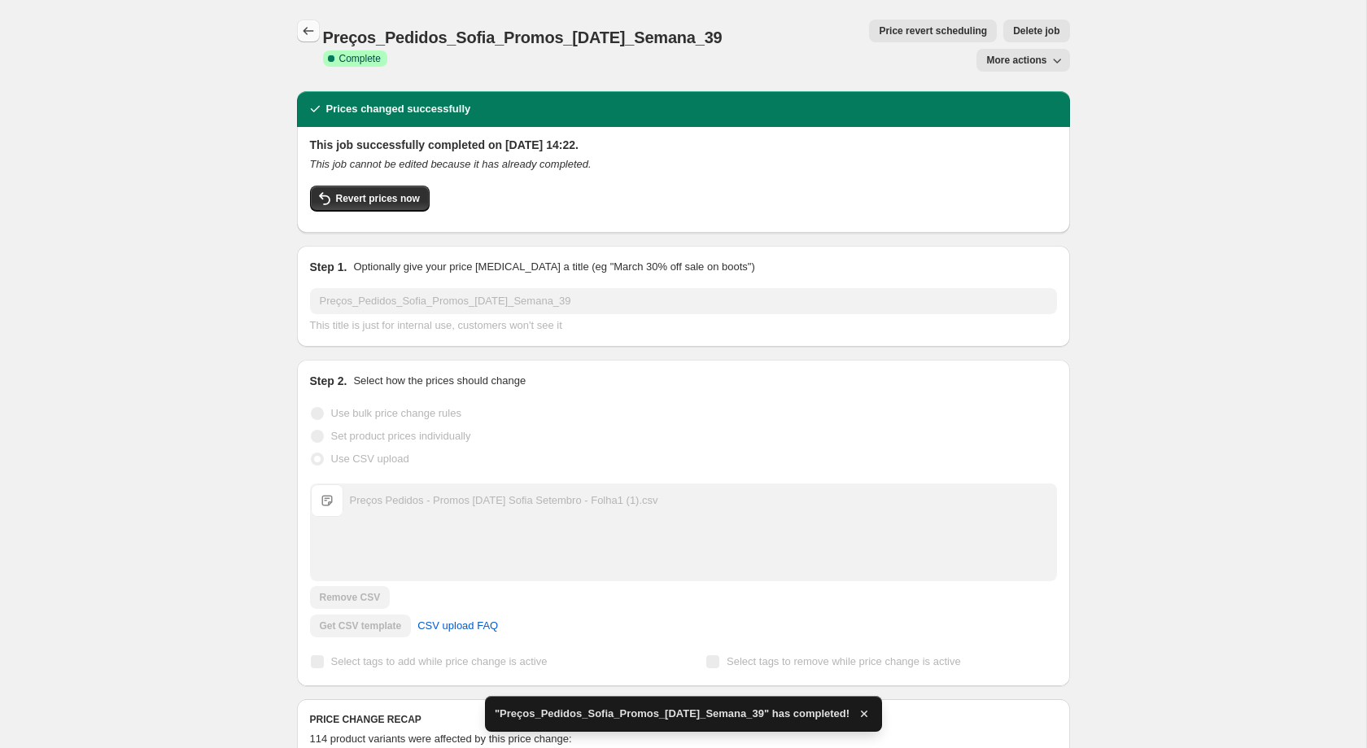
click at [310, 28] on icon "Price change jobs" at bounding box center [308, 31] width 16 height 16
